Goal: Complete application form

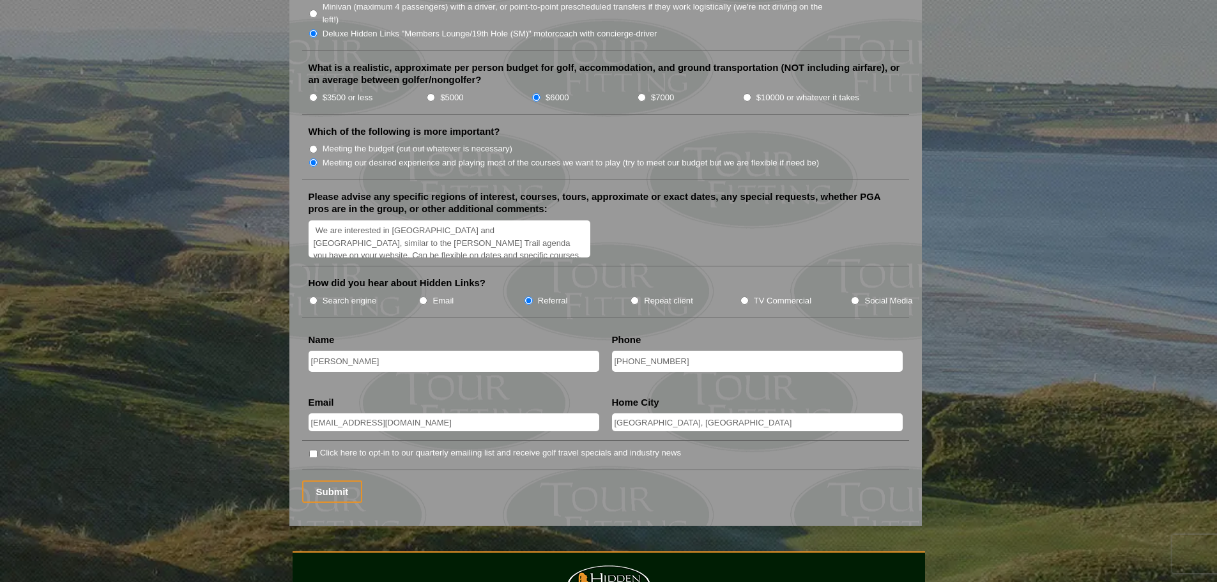
scroll to position [20, 0]
click at [314, 450] on input "Click here to opt-in to our quarterly emailing list and receive golf travel spe…" at bounding box center [313, 454] width 8 height 8
checkbox input "true"
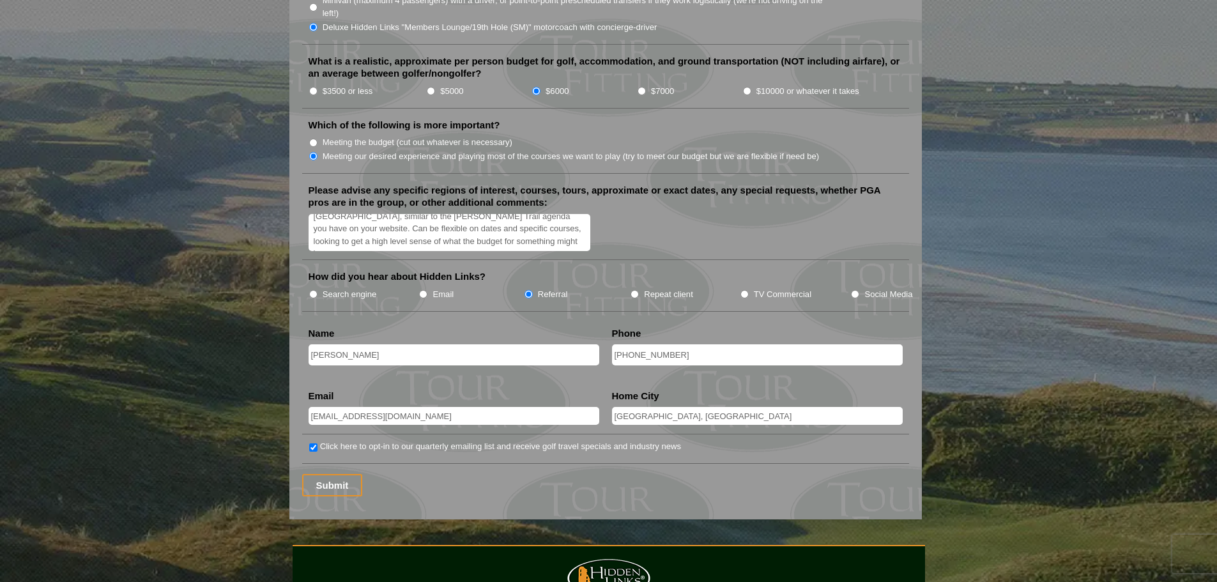
scroll to position [1661, 0]
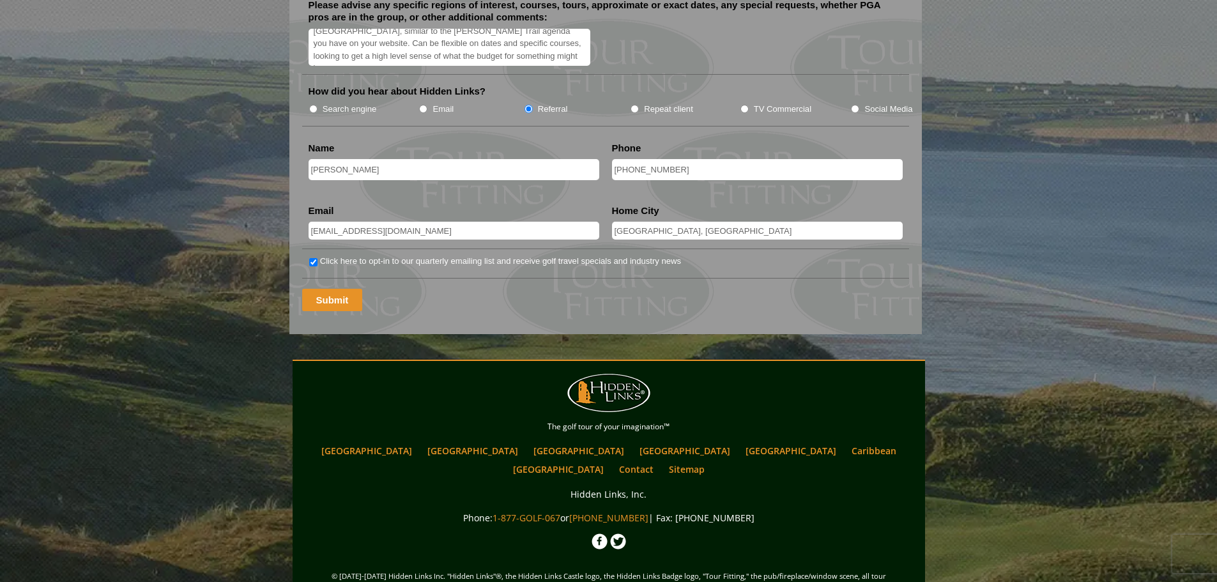
click at [322, 289] on input "Submit" at bounding box center [332, 300] width 61 height 22
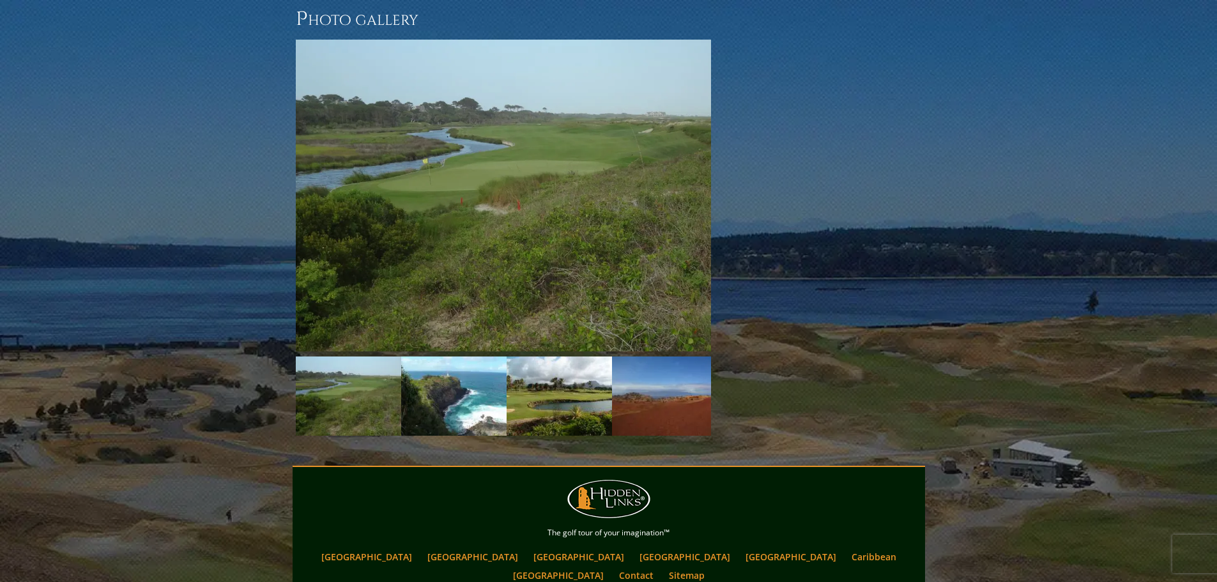
scroll to position [1505, 0]
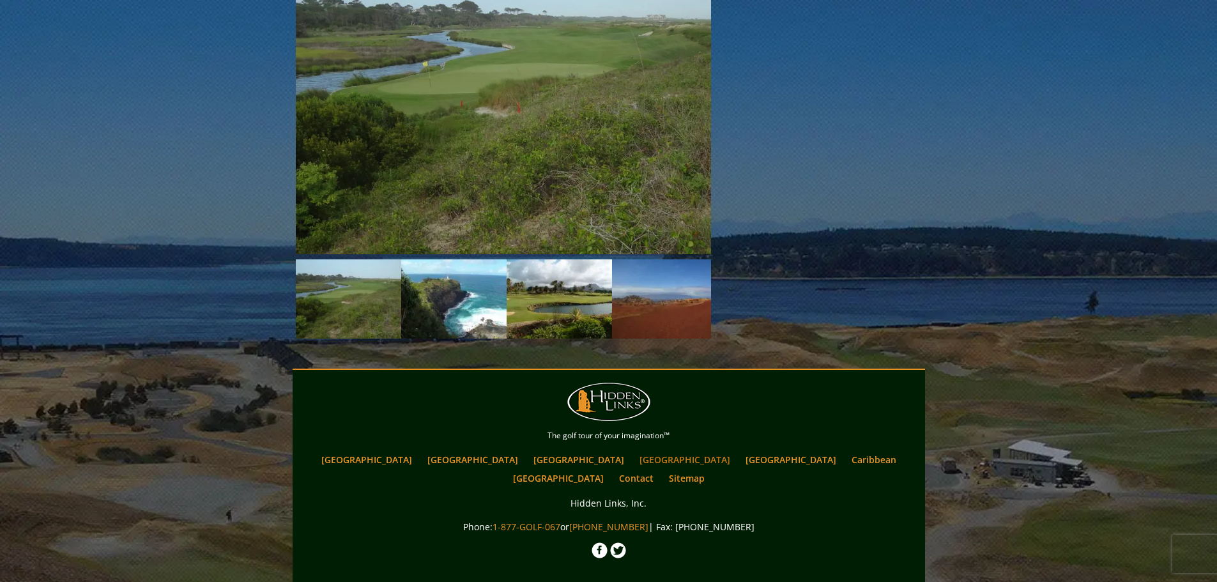
click at [633, 450] on link "[GEOGRAPHIC_DATA]" at bounding box center [685, 459] width 104 height 19
